Goal: Information Seeking & Learning: Learn about a topic

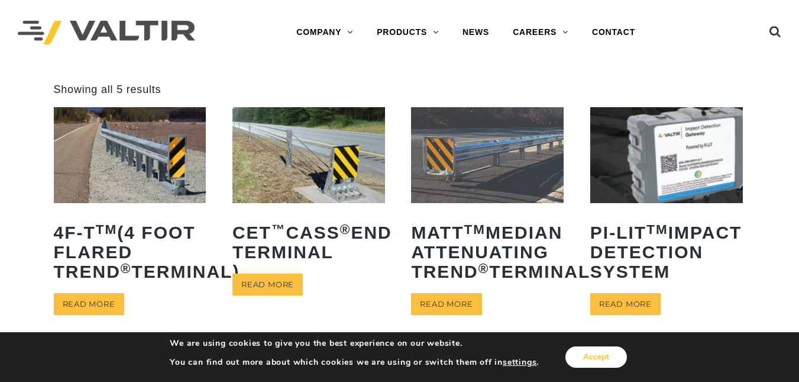
click at [586, 348] on button "Accept" at bounding box center [597, 356] width 62 height 21
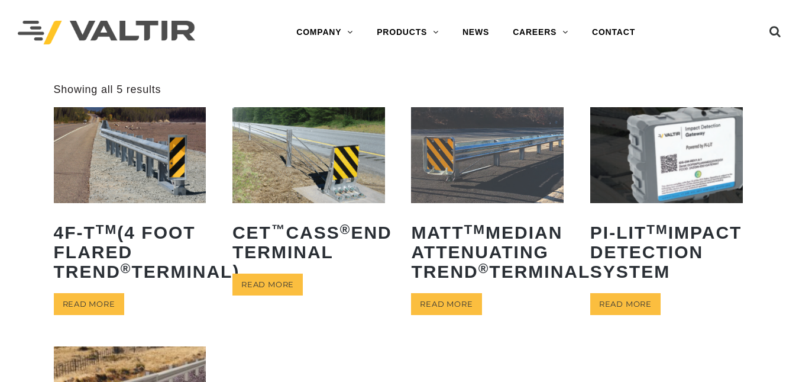
scroll to position [334, 0]
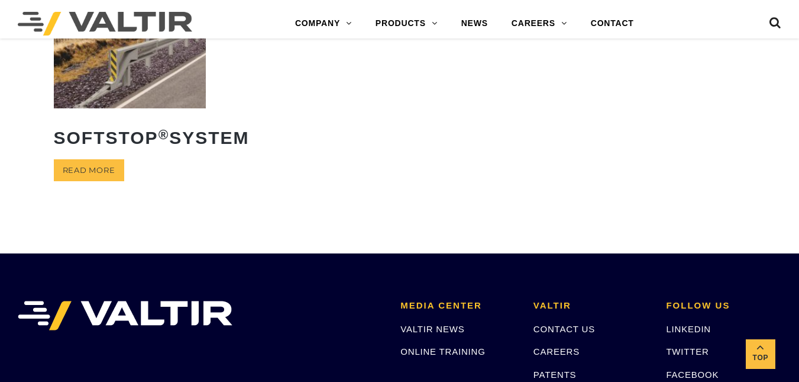
click at [117, 108] on img at bounding box center [130, 59] width 153 height 95
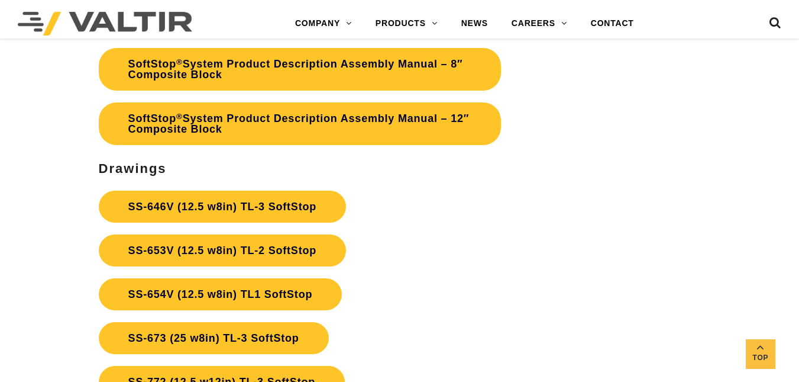
scroll to position [3464, 0]
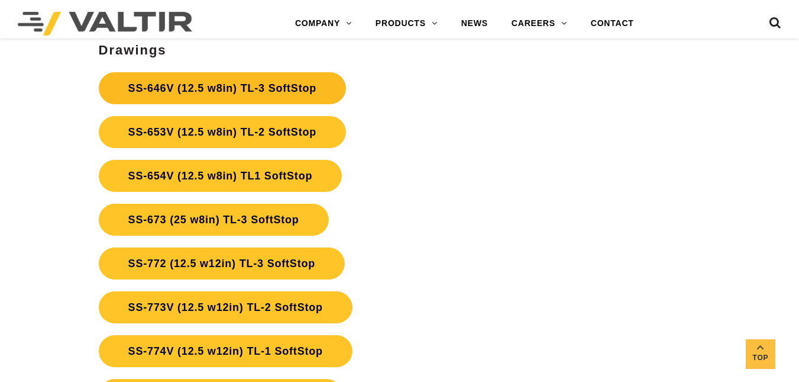
click at [304, 95] on link "SS-646V (12.5 w8in) TL-3 SoftStop" at bounding box center [222, 88] width 247 height 32
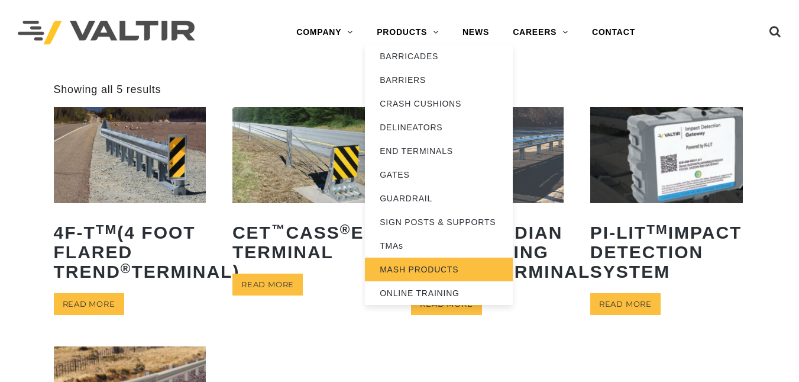
click at [422, 267] on link "MASH PRODUCTS" at bounding box center [439, 269] width 148 height 24
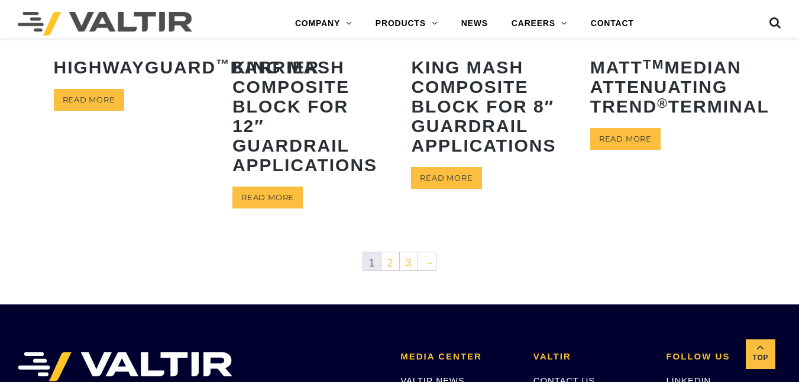
scroll to position [945, 0]
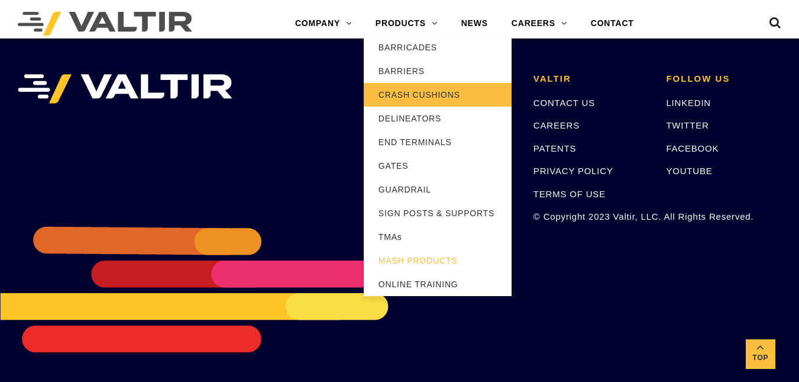
click at [437, 105] on link "CRASH CUSHIONS" at bounding box center [438, 95] width 148 height 24
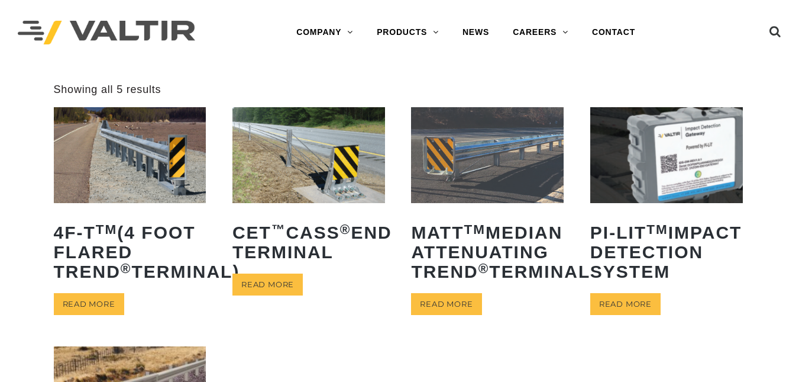
click at [134, 191] on img at bounding box center [130, 154] width 153 height 95
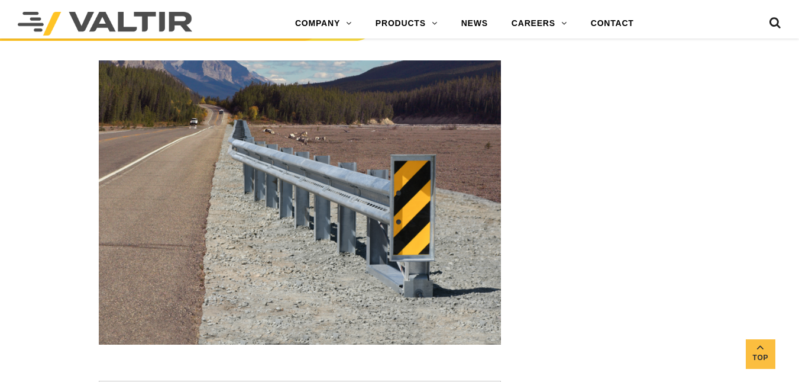
scroll to position [1292, 0]
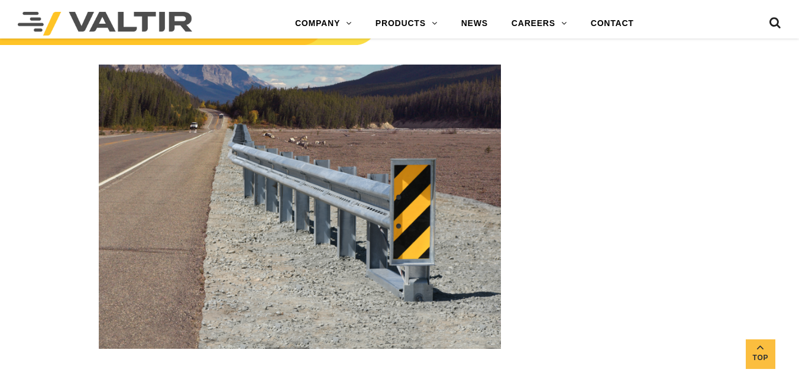
drag, startPoint x: 796, startPoint y: 220, endPoint x: 808, endPoint y: 176, distance: 44.8
click at [799, 176] on html "Menu COMPANY ABOUT VALTIR OUR HISTORY RENTALS INTERNATIONAL PRODUCTS BARRICADES…" at bounding box center [399, 66] width 799 height 2717
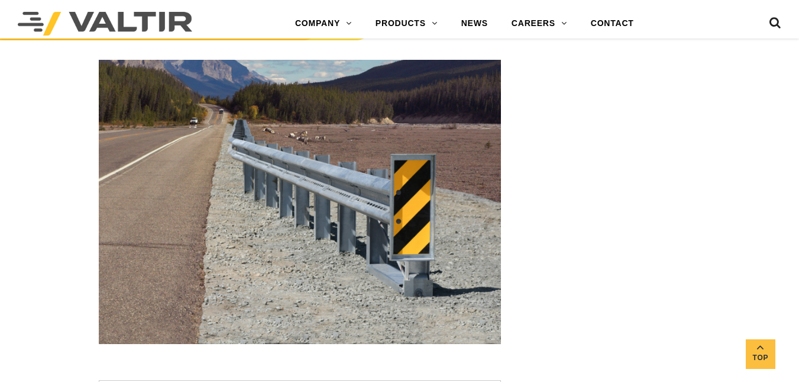
scroll to position [1305, 0]
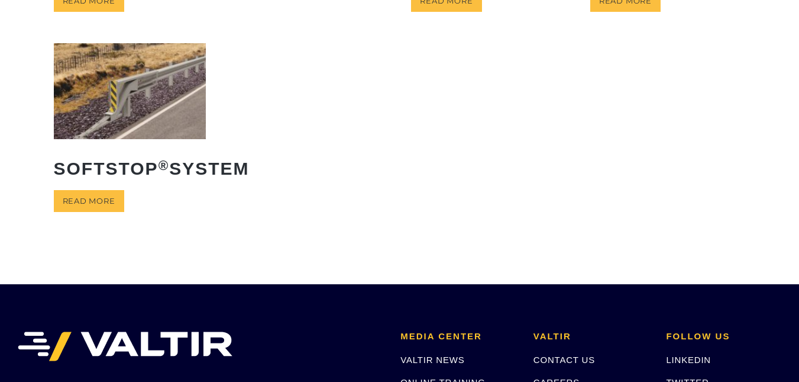
scroll to position [334, 0]
